Goal: Task Accomplishment & Management: Use online tool/utility

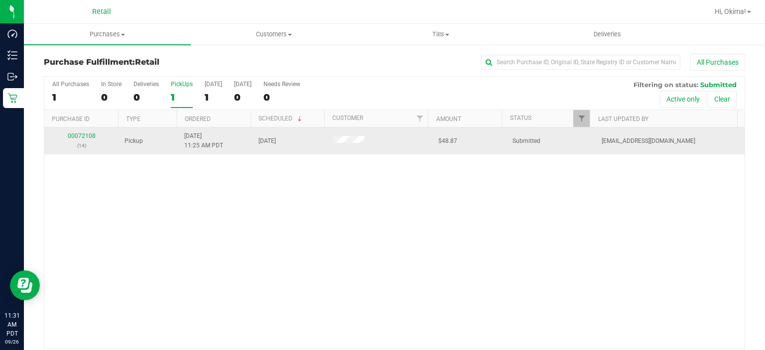
click at [72, 139] on div "00072108 (14)" at bounding box center [81, 140] width 62 height 19
click at [86, 133] on link "00072108" at bounding box center [82, 135] width 28 height 7
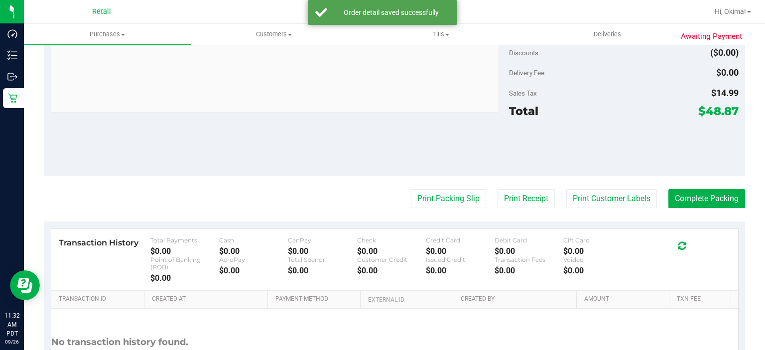
scroll to position [391, 0]
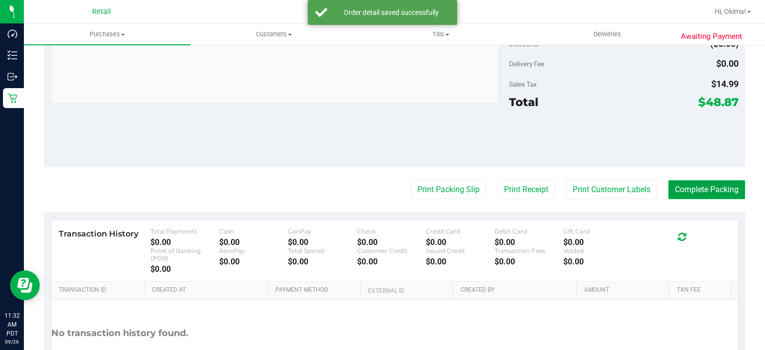
click at [712, 185] on button "Complete Packing" at bounding box center [706, 189] width 77 height 19
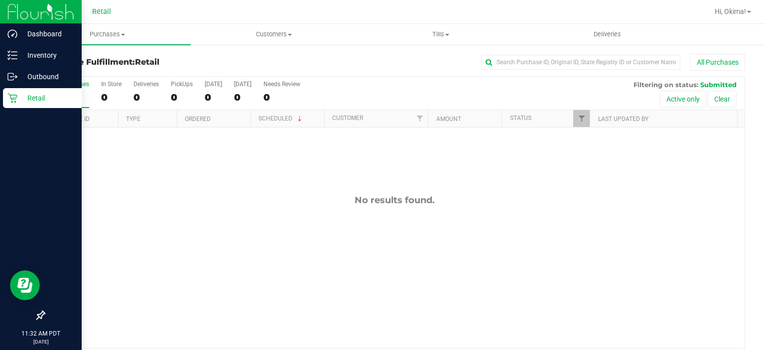
click at [18, 99] on p "Retail" at bounding box center [47, 98] width 60 height 12
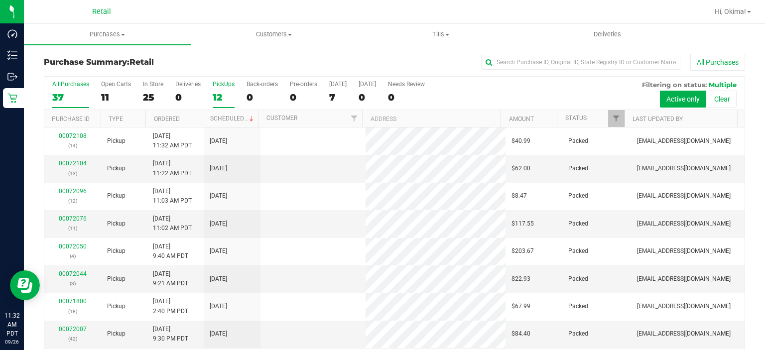
click at [223, 92] on div "12" at bounding box center [224, 97] width 22 height 11
click at [0, 0] on input "PickUps 12" at bounding box center [0, 0] width 0 height 0
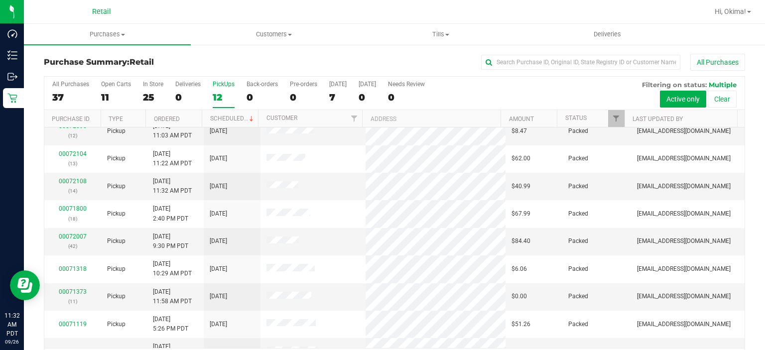
scroll to position [109, 0]
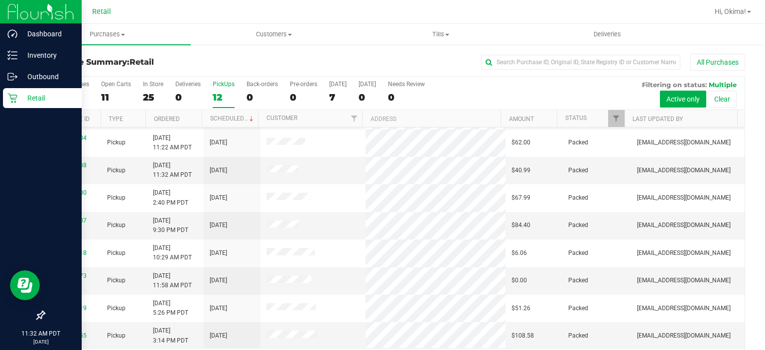
click at [14, 99] on icon at bounding box center [12, 98] width 10 height 10
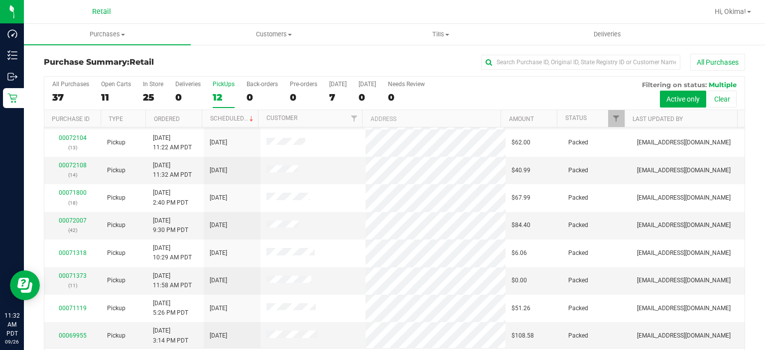
click at [234, 92] on div "12" at bounding box center [224, 97] width 22 height 11
click at [0, 0] on input "PickUps 12" at bounding box center [0, 0] width 0 height 0
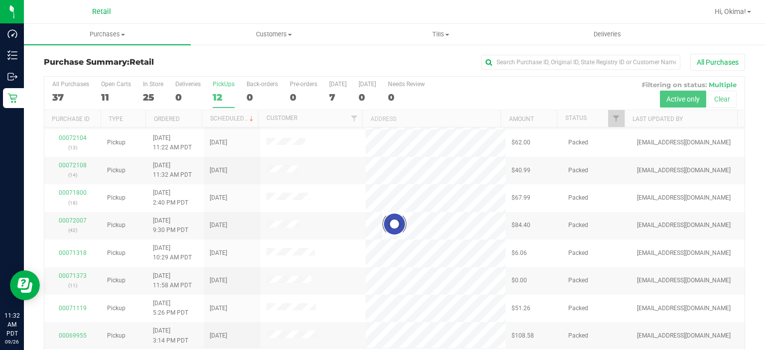
scroll to position [0, 0]
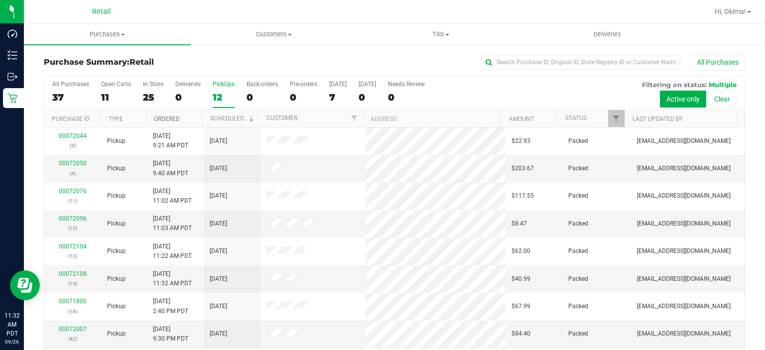
click at [170, 120] on link "Ordered" at bounding box center [167, 119] width 26 height 7
click at [184, 119] on span at bounding box center [187, 119] width 8 height 8
click at [185, 118] on span at bounding box center [187, 119] width 8 height 8
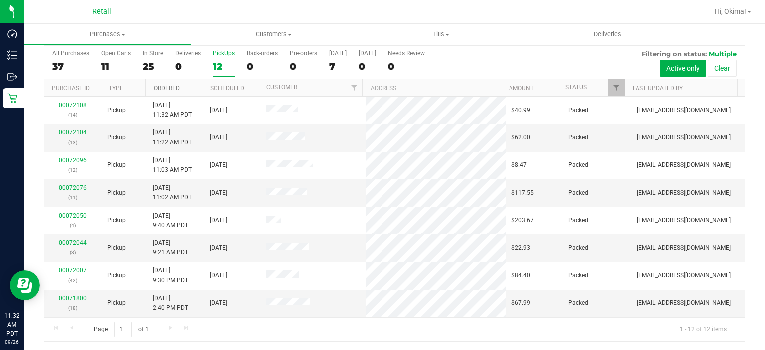
click at [175, 86] on link "Ordered" at bounding box center [167, 88] width 26 height 7
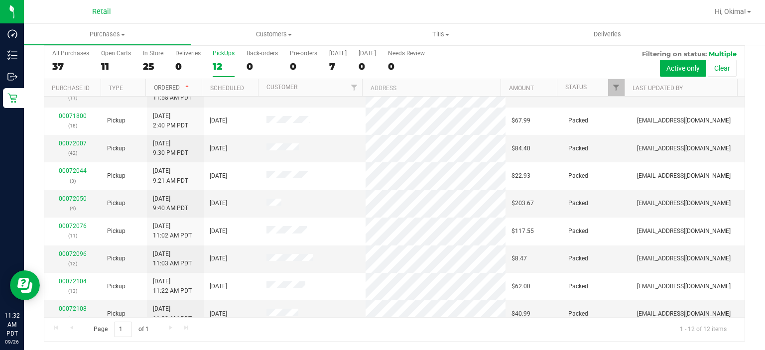
scroll to position [109, 0]
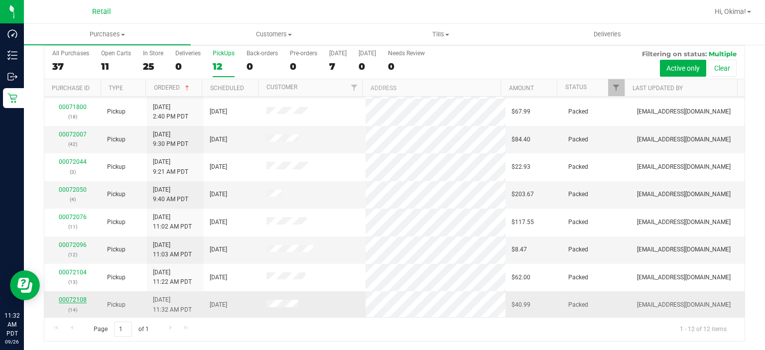
click at [66, 296] on link "00072108" at bounding box center [73, 299] width 28 height 7
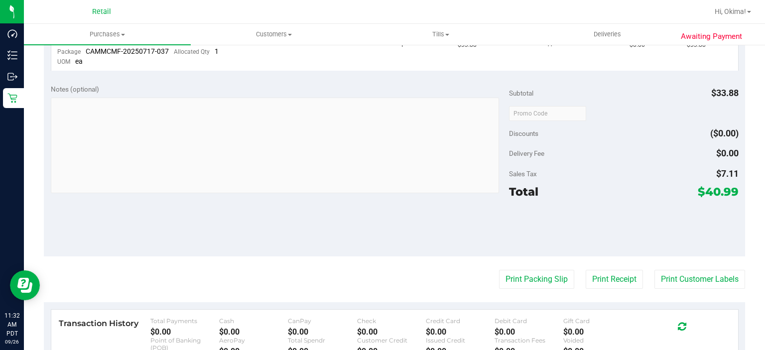
scroll to position [328, 0]
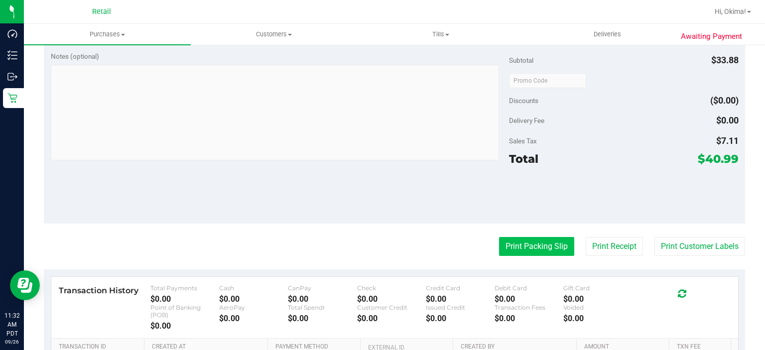
click at [504, 244] on button "Print Packing Slip" at bounding box center [536, 246] width 75 height 19
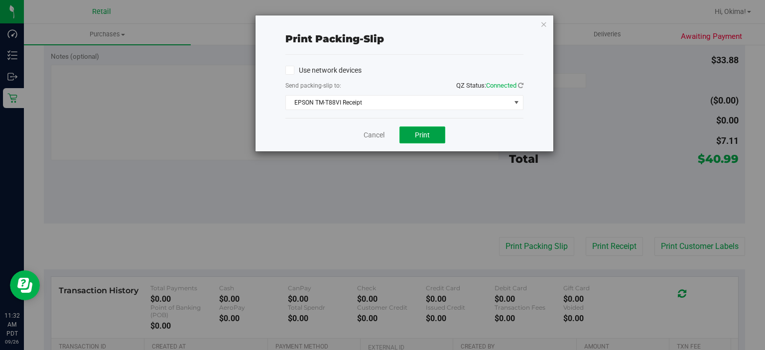
click at [428, 131] on span "Print" at bounding box center [422, 135] width 15 height 8
